Goal: Ask a question: Seek information or help from site administrators or community

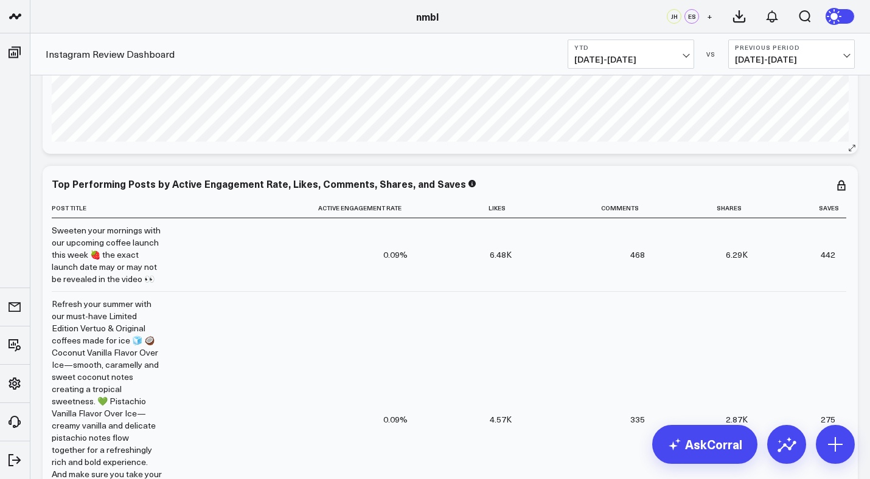
scroll to position [403, 0]
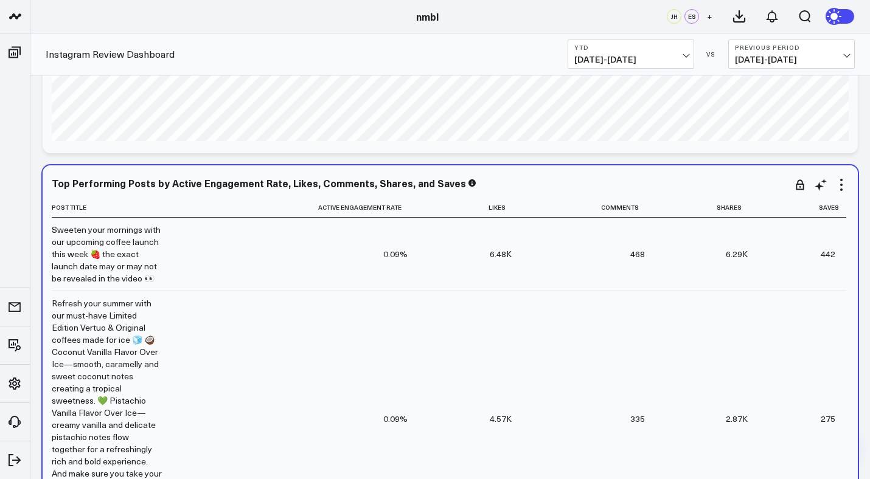
click at [395, 239] on td "0.09%" at bounding box center [295, 254] width 245 height 73
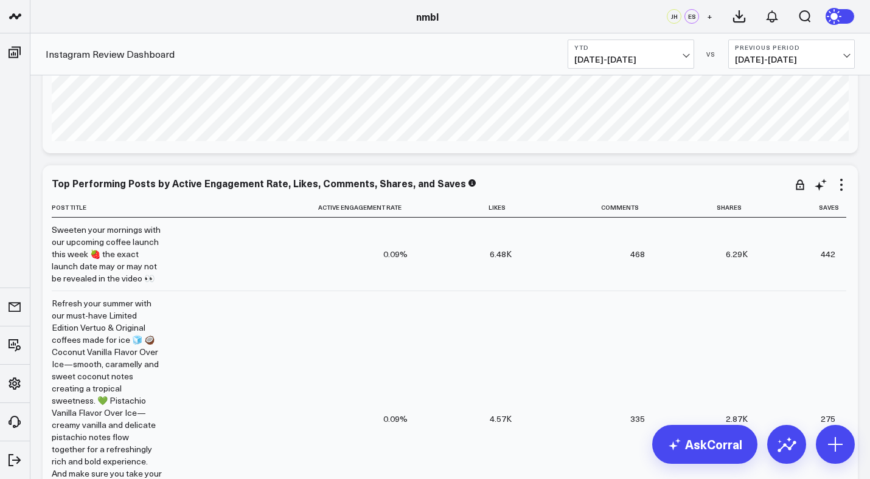
scroll to position [0, 0]
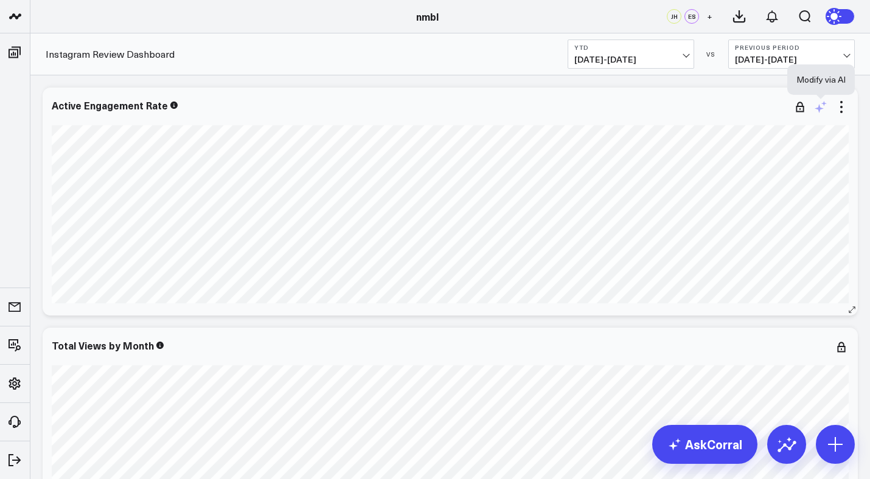
click at [823, 105] on icon at bounding box center [823, 103] width 5 height 5
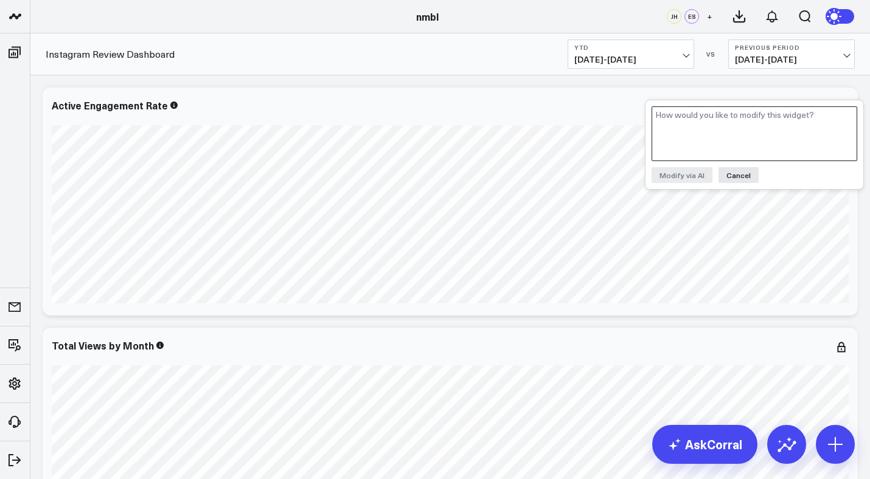
click at [785, 127] on textarea at bounding box center [754, 133] width 206 height 55
type textarea "can you show the number values for this?"
click at [690, 176] on button "Modify via AI" at bounding box center [681, 175] width 61 height 16
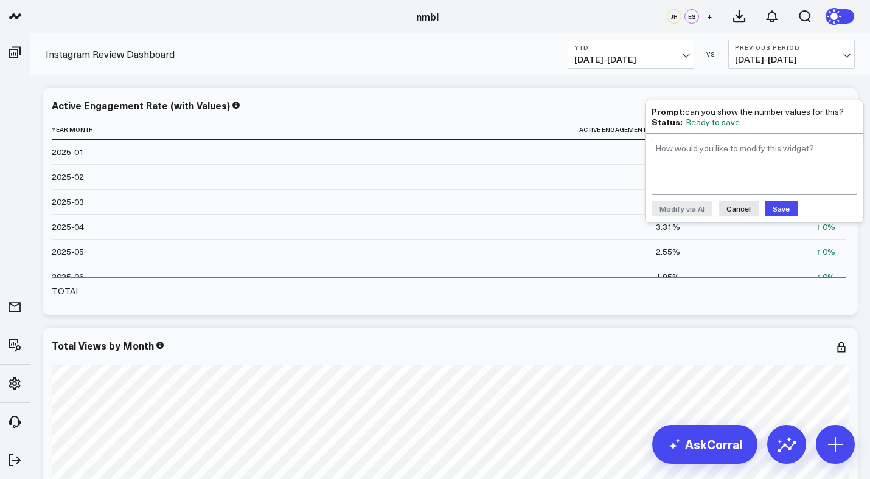
drag, startPoint x: 749, startPoint y: 107, endPoint x: 757, endPoint y: 106, distance: 8.5
click at [757, 106] on div "Prompt: can you show the number values for this?" at bounding box center [754, 111] width 206 height 10
drag, startPoint x: 758, startPoint y: 106, endPoint x: 765, endPoint y: 90, distance: 18.0
click at [730, 208] on button "Cancel" at bounding box center [738, 209] width 40 height 16
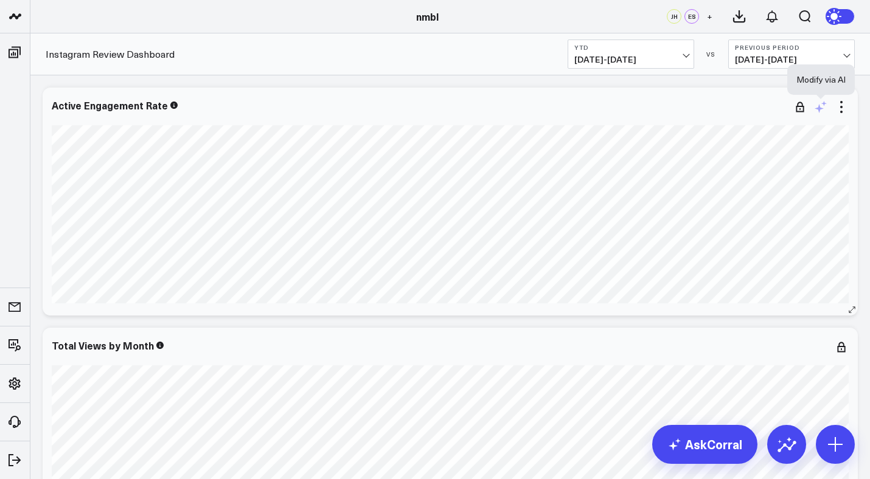
click at [825, 109] on icon at bounding box center [820, 107] width 15 height 15
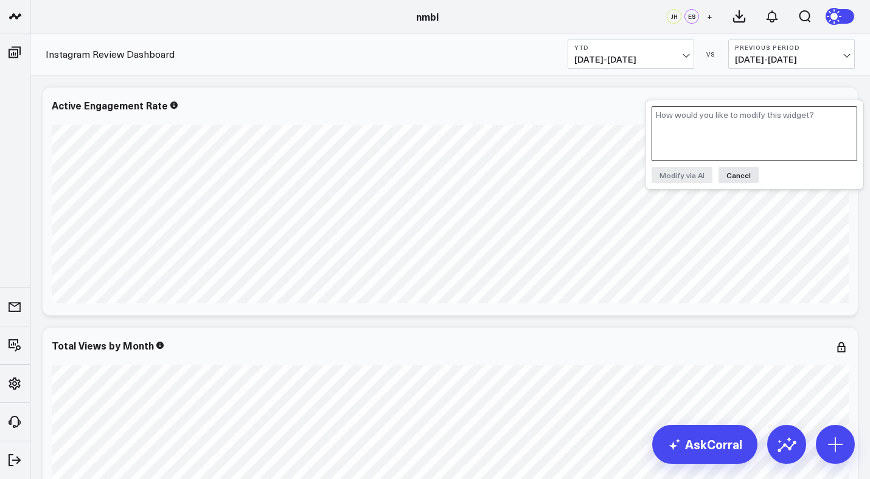
click at [812, 114] on textarea at bounding box center [754, 133] width 206 height 55
click at [750, 169] on button "Cancel" at bounding box center [738, 175] width 40 height 16
click at [818, 108] on icon at bounding box center [818, 108] width 9 height 9
click at [765, 123] on textarea at bounding box center [754, 133] width 206 height 55
type textarea "can you update august data per the Social Test google sheet metrics?"
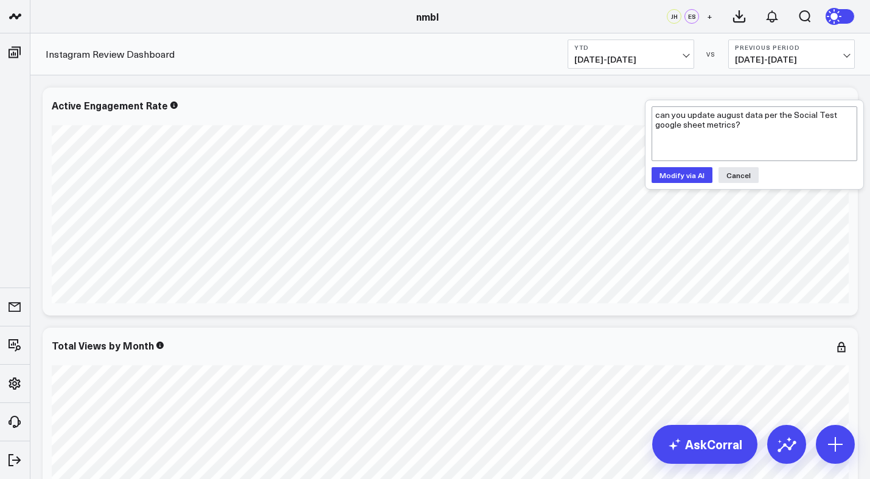
click at [694, 169] on button "Modify via AI" at bounding box center [681, 175] width 61 height 16
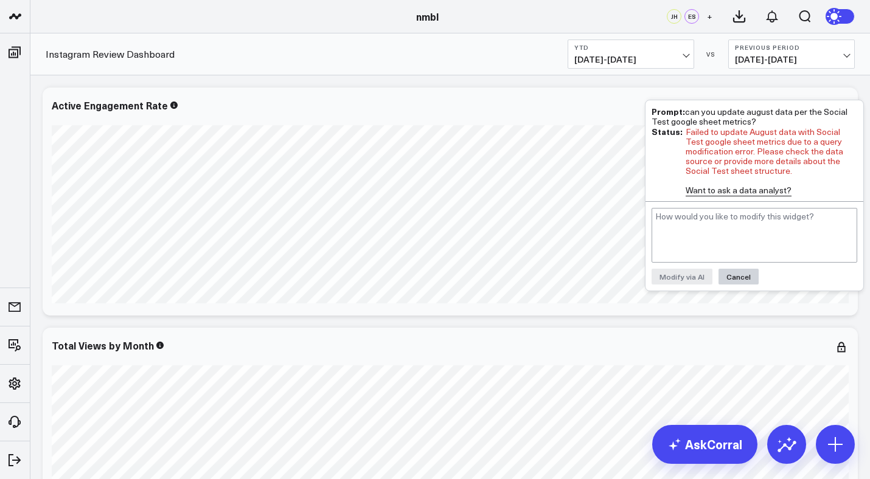
click at [743, 275] on button "Cancel" at bounding box center [738, 277] width 40 height 16
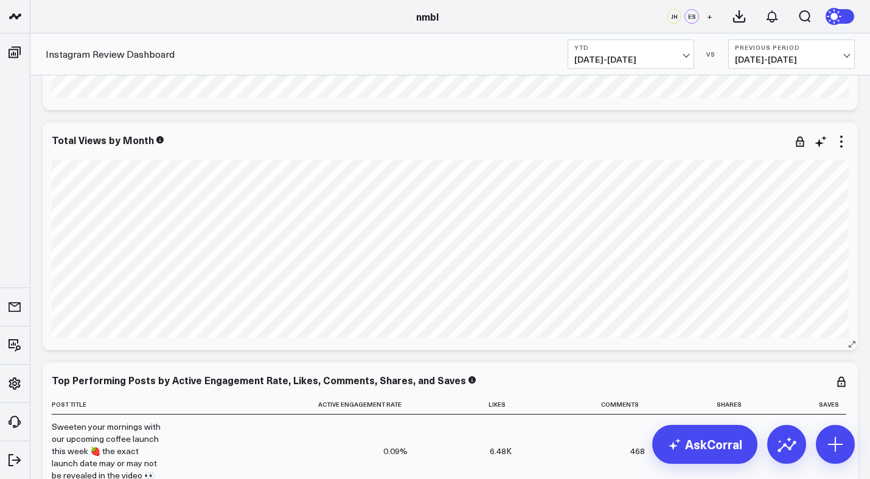
scroll to position [198, 0]
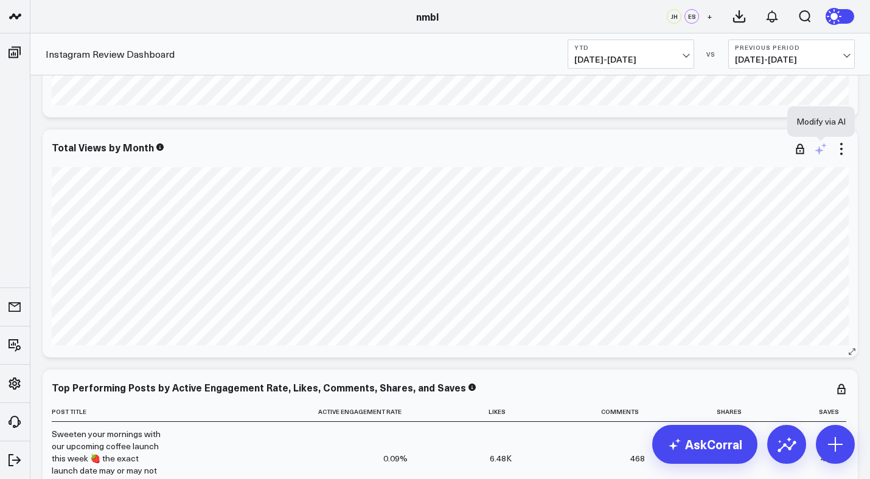
click at [826, 147] on icon at bounding box center [820, 149] width 15 height 15
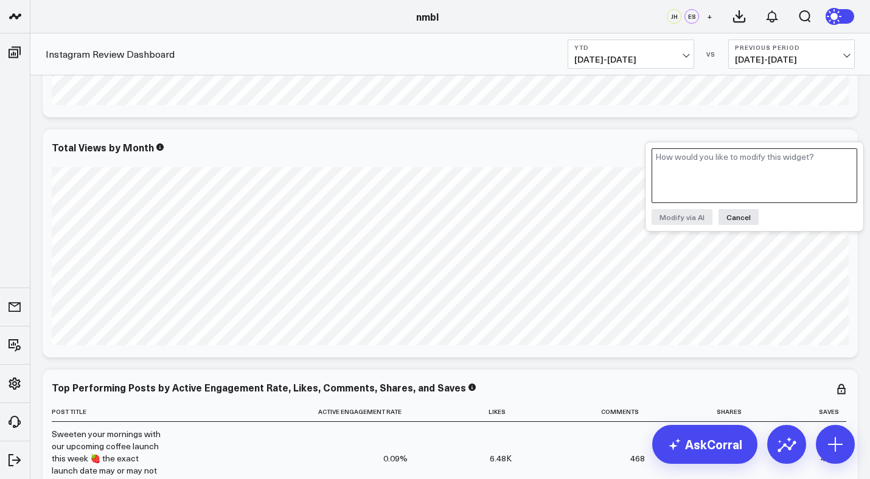
click at [760, 156] on textarea at bounding box center [754, 175] width 206 height 55
click at [752, 151] on textarea "can you add the numbers associated with each month" at bounding box center [754, 175] width 206 height 55
drag, startPoint x: 711, startPoint y: 167, endPoint x: 647, endPoint y: 165, distance: 64.5
click at [647, 165] on div "can you add the numbers & months associated with each month Modify via AI Cancel" at bounding box center [754, 186] width 218 height 89
drag, startPoint x: 684, startPoint y: 159, endPoint x: 638, endPoint y: 156, distance: 46.3
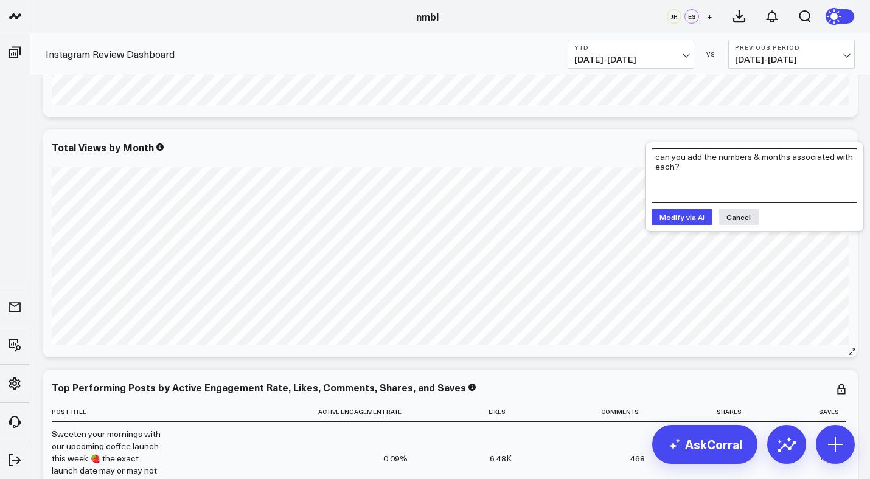
click at [638, 156] on div "nmbl nmbl JH ES + Instagram Review Dashboard YTD [DATE] - [DATE] VS Previous Pe…" at bounding box center [435, 359] width 870 height 1115
click at [853, 156] on textarea "add the numbers & months associated with each?" at bounding box center [754, 175] width 206 height 55
click at [656, 161] on textarea "add the numbers & months associated with each" at bounding box center [754, 175] width 206 height 55
click at [845, 158] on textarea "add the numbers & months associated with each" at bounding box center [754, 175] width 206 height 55
type textarea "add the numbers & months associated with each line"
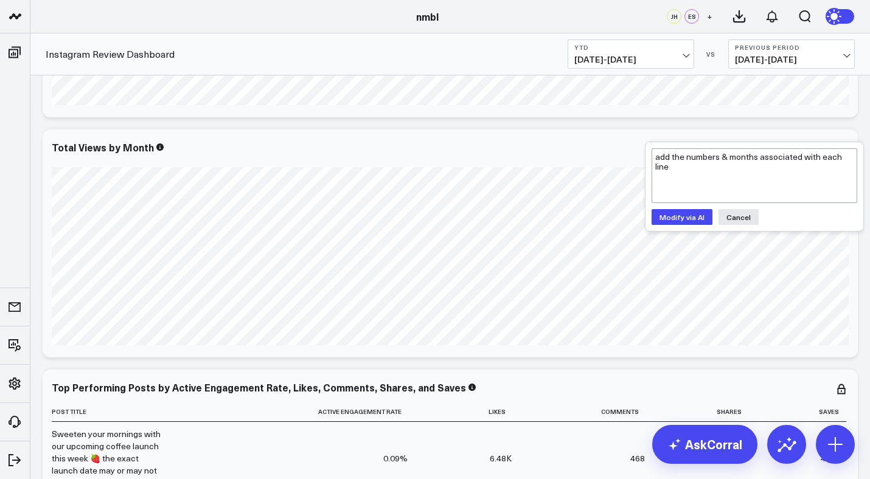
click at [680, 213] on button "Modify via AI" at bounding box center [681, 217] width 61 height 16
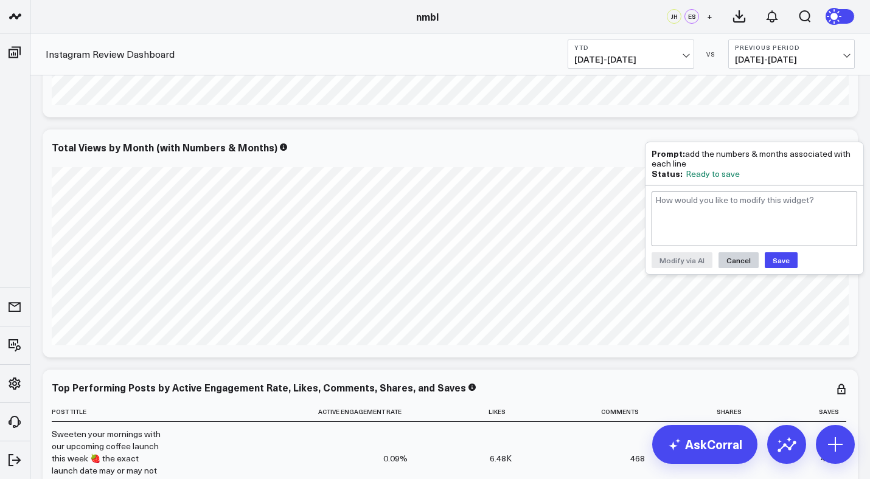
click at [746, 260] on button "Cancel" at bounding box center [738, 260] width 40 height 16
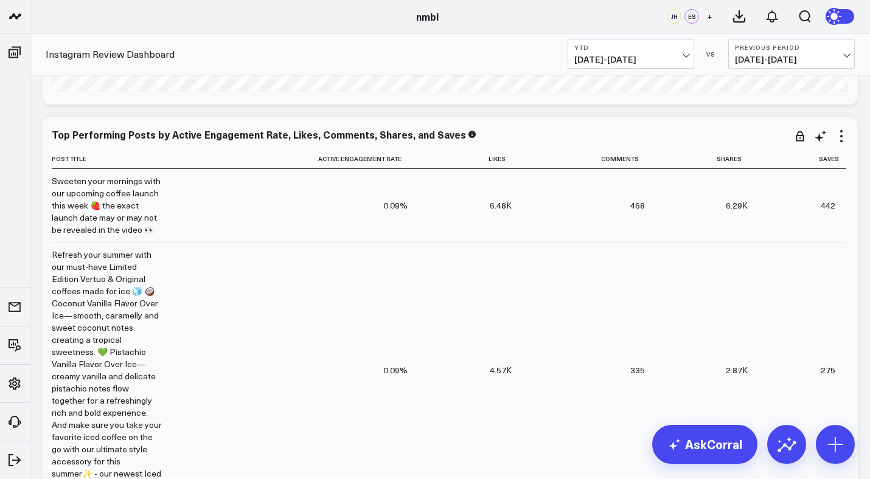
scroll to position [95, 0]
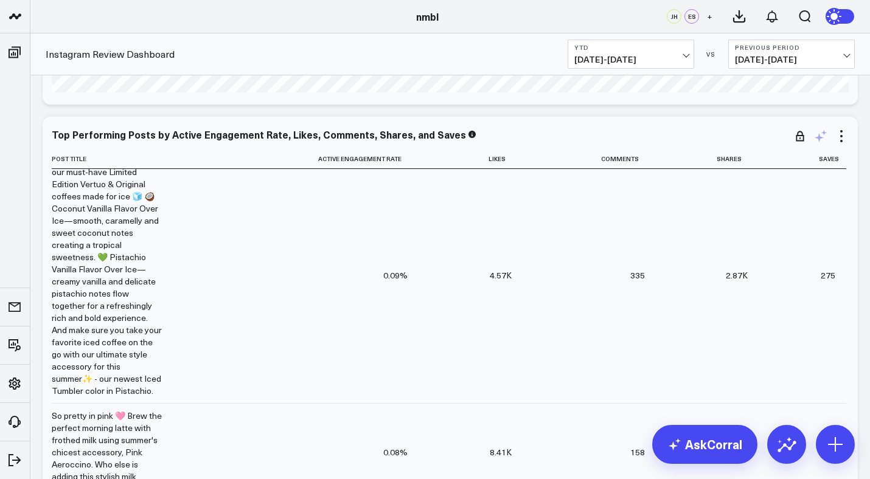
click at [818, 142] on icon at bounding box center [820, 136] width 15 height 15
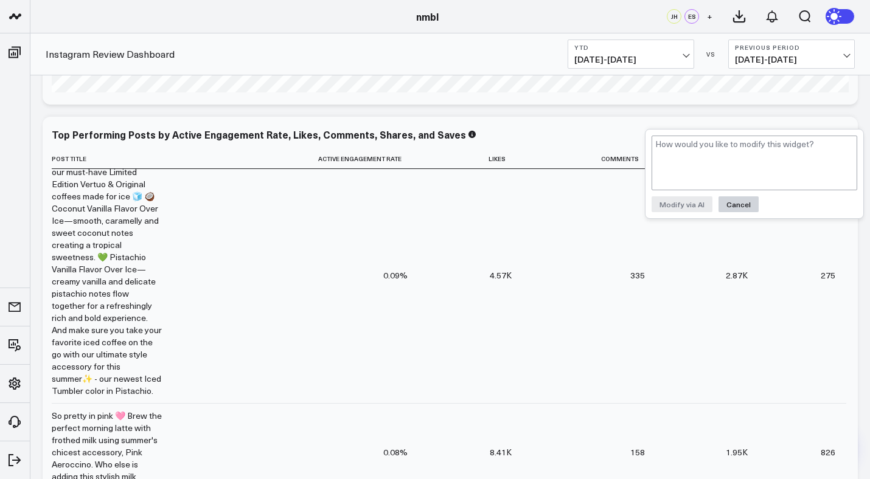
click at [743, 204] on button "Cancel" at bounding box center [738, 204] width 40 height 16
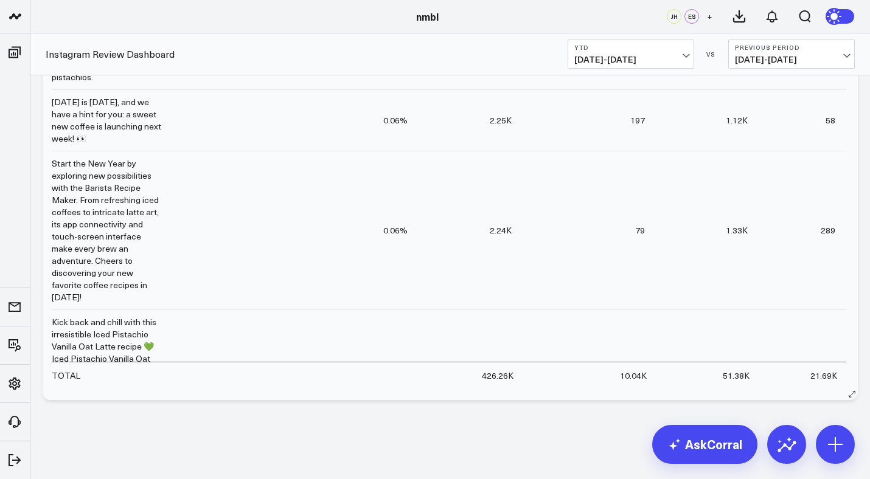
scroll to position [637, 0]
